Goal: Task Accomplishment & Management: Use online tool/utility

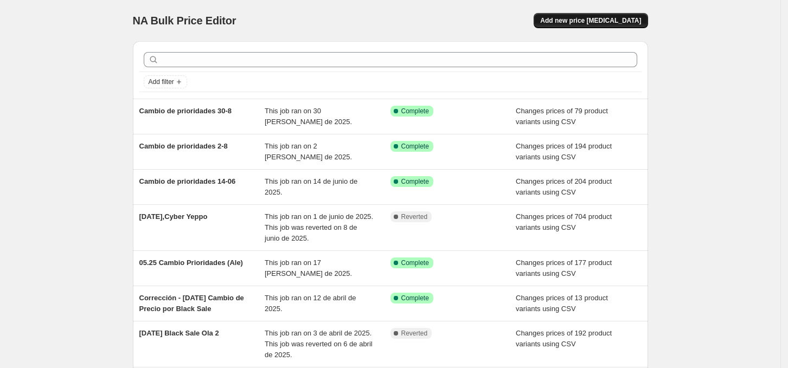
click at [610, 17] on span "Add new price [MEDICAL_DATA]" at bounding box center [590, 20] width 101 height 9
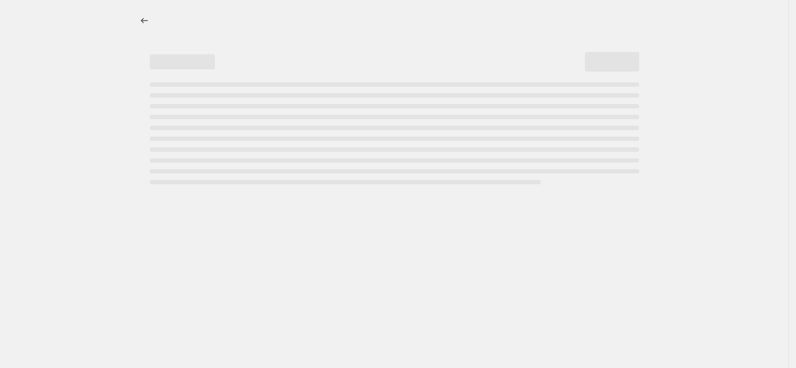
select select "percentage"
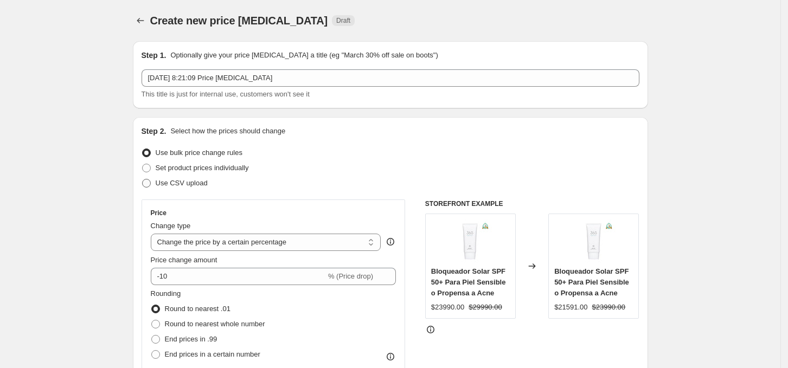
click at [180, 184] on span "Use CSV upload" at bounding box center [182, 183] width 52 height 8
click at [143, 180] on input "Use CSV upload" at bounding box center [142, 179] width 1 height 1
radio input "true"
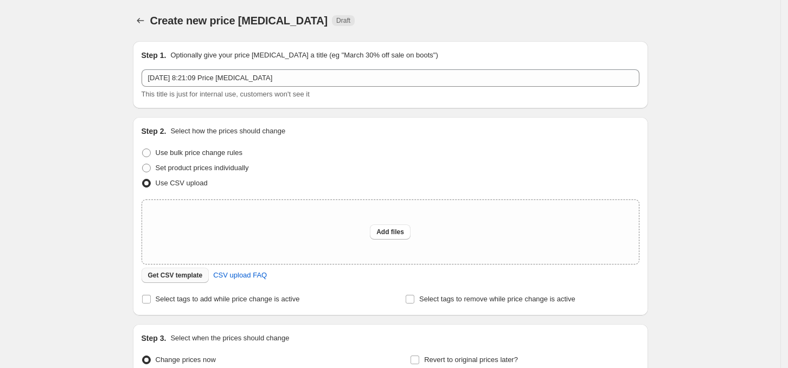
click at [182, 279] on span "Get CSV template" at bounding box center [175, 275] width 55 height 9
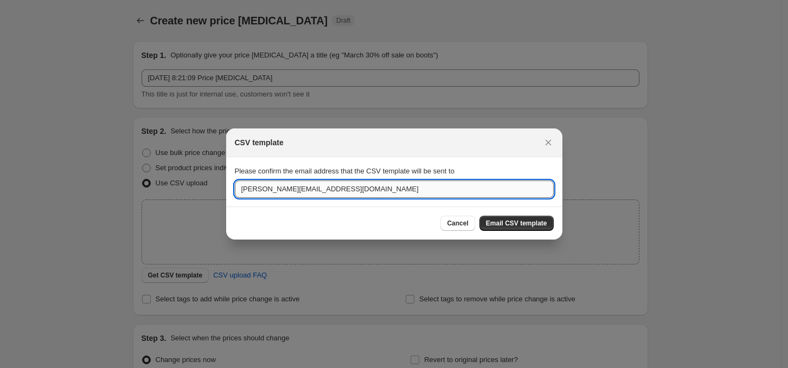
click at [404, 187] on input "[PERSON_NAME][EMAIL_ADDRESS][DOMAIN_NAME]" at bounding box center [394, 189] width 319 height 17
type input "[EMAIL_ADDRESS][DOMAIN_NAME]"
click at [528, 224] on span "Email CSV template" at bounding box center [516, 223] width 61 height 9
